Goal: Transaction & Acquisition: Purchase product/service

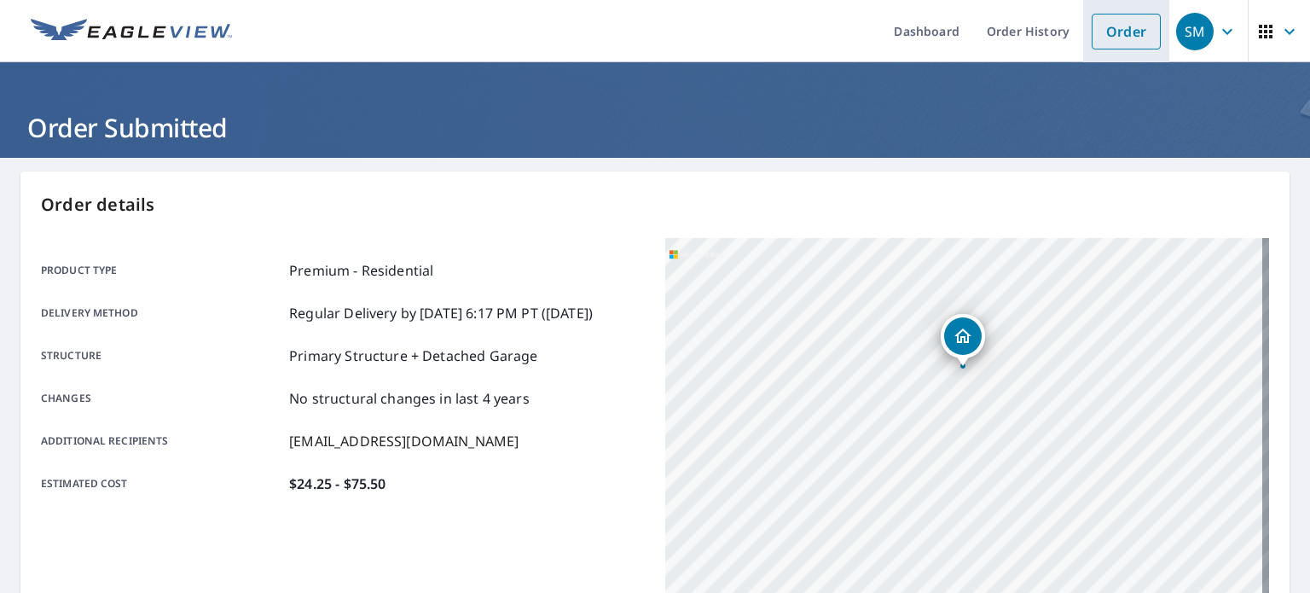
click at [1124, 24] on link "Order" at bounding box center [1126, 32] width 69 height 36
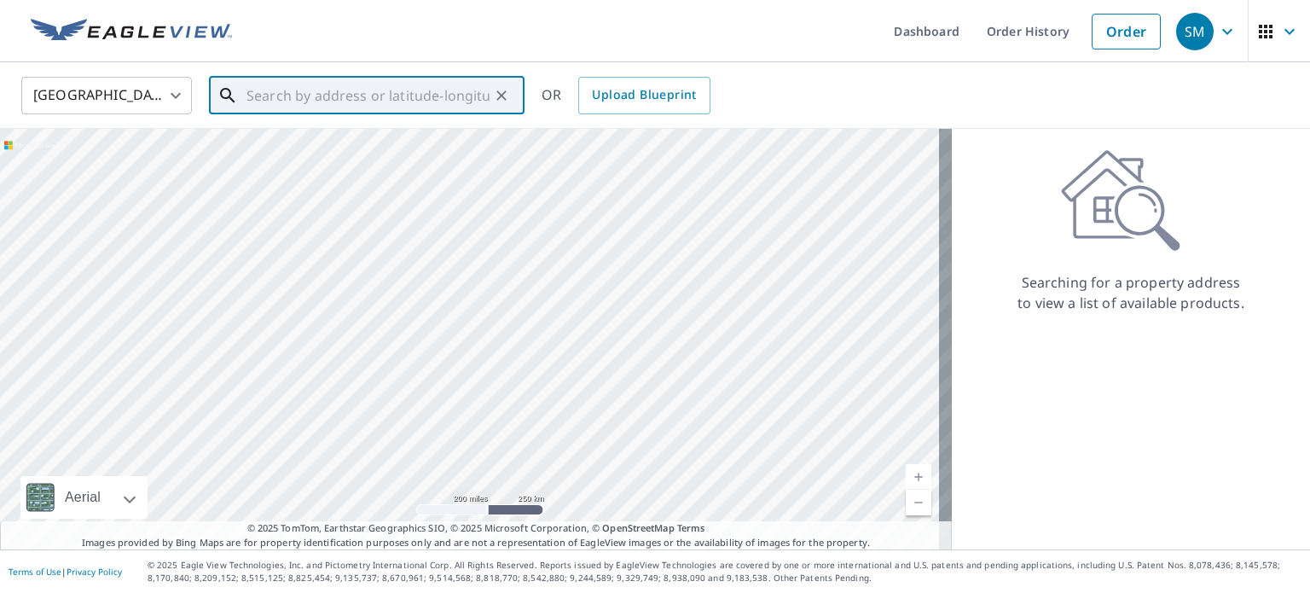
click at [288, 88] on input "text" at bounding box center [367, 96] width 243 height 48
paste input "[STREET_ADDRESS][PERSON_NAME]"
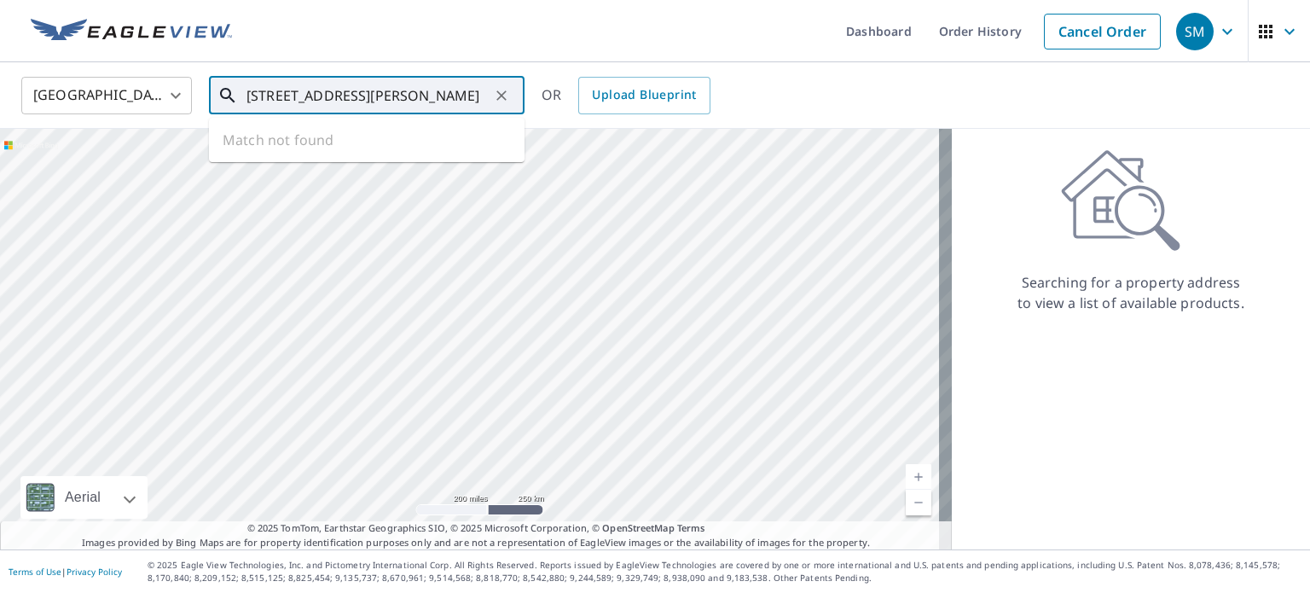
scroll to position [0, 11]
click at [351, 149] on span "[STREET_ADDRESS]" at bounding box center [377, 145] width 268 height 20
type input "[STREET_ADDRESS][PERSON_NAME]"
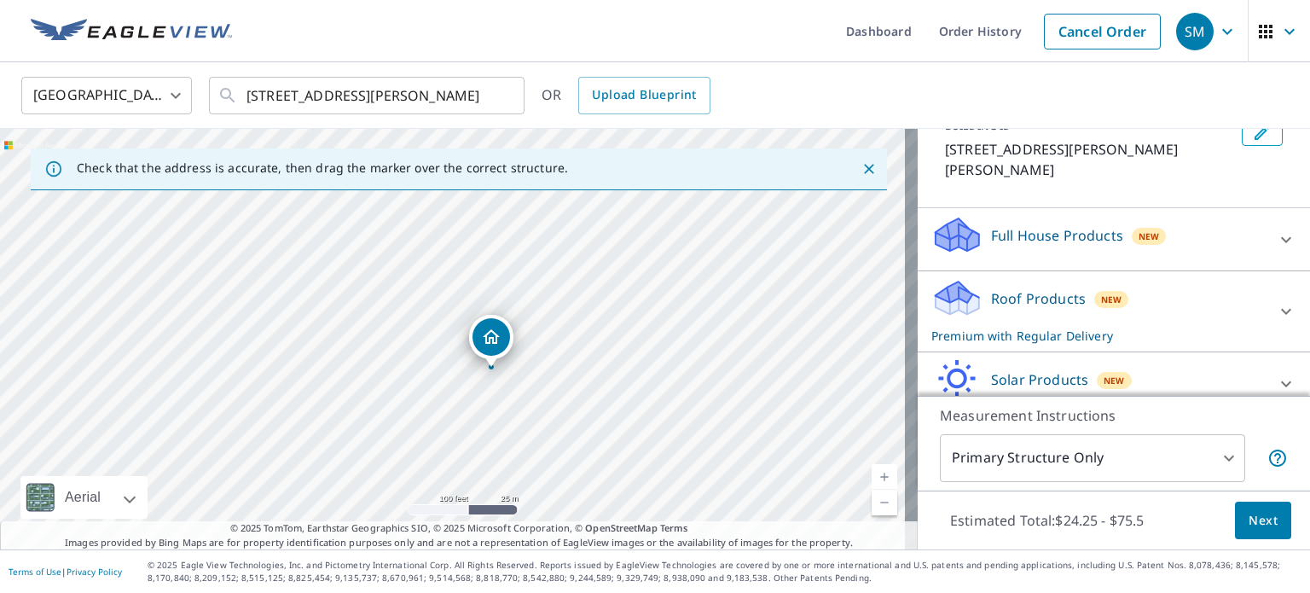
scroll to position [178, 0]
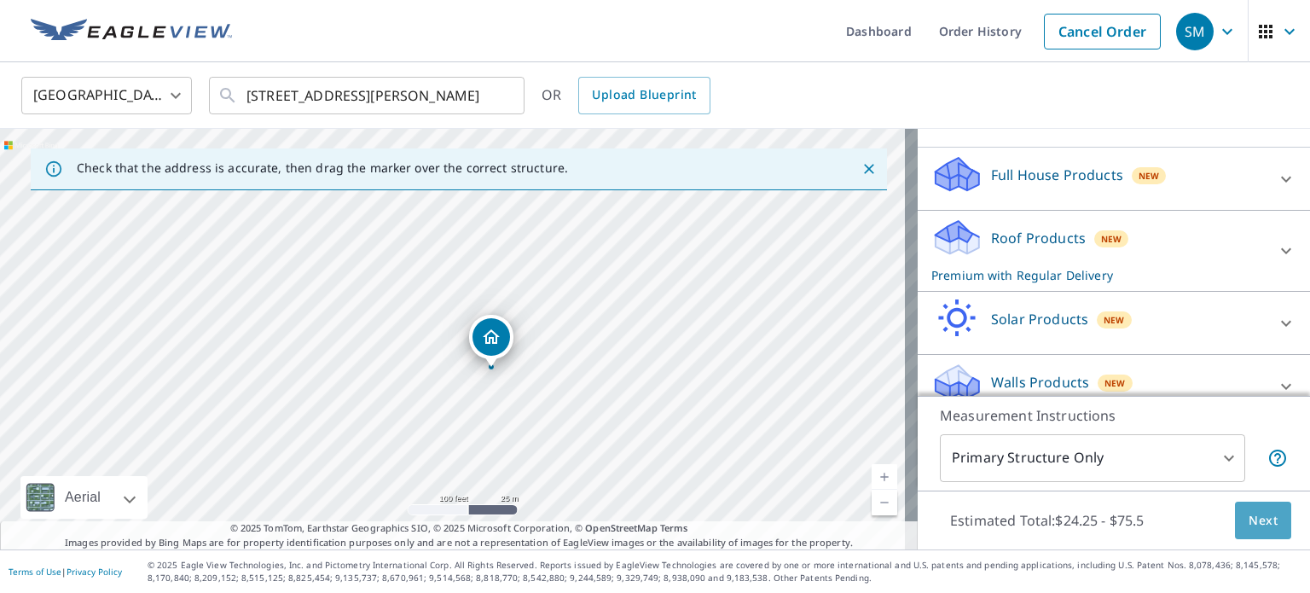
click at [1249, 526] on span "Next" at bounding box center [1263, 520] width 29 height 21
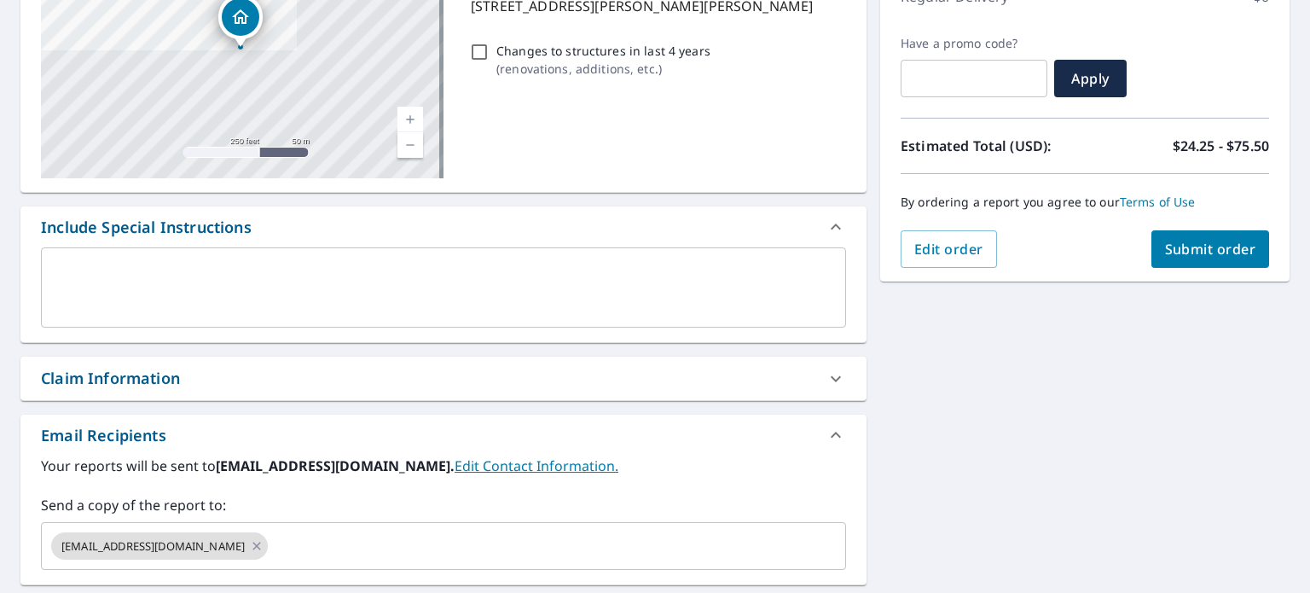
scroll to position [223, 0]
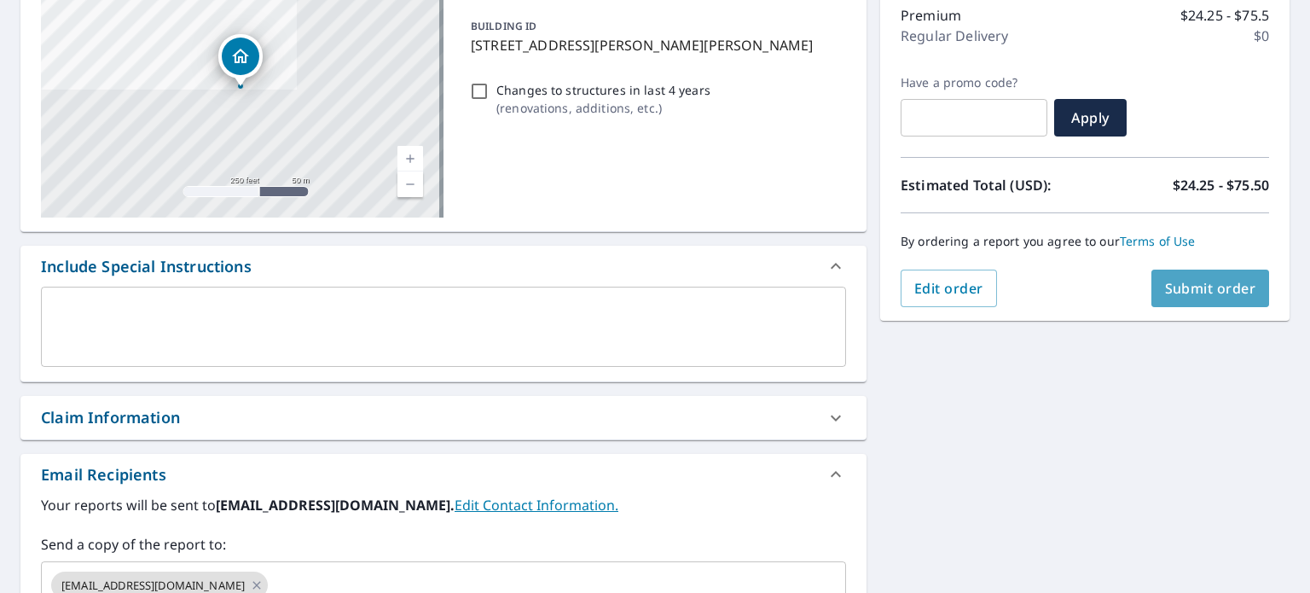
click at [1197, 287] on span "Submit order" at bounding box center [1210, 288] width 91 height 19
